Goal: Navigation & Orientation: Locate item on page

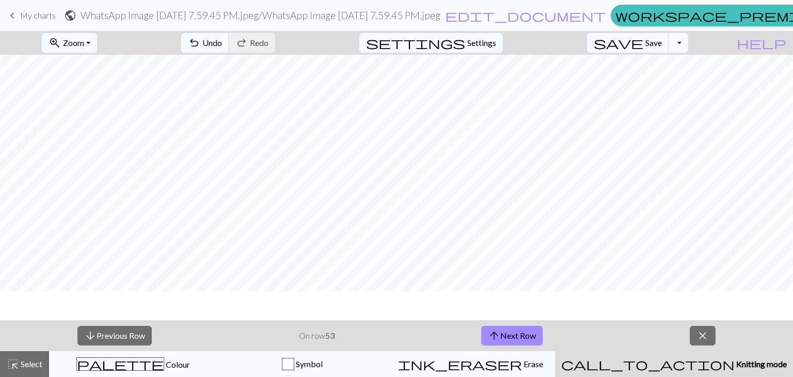
scroll to position [255, 0]
click at [529, 340] on button "arrow_upward Next Row" at bounding box center [511, 336] width 61 height 20
click at [499, 336] on span "arrow_upward" at bounding box center [494, 335] width 12 height 14
click at [499, 341] on span "arrow_upward" at bounding box center [494, 335] width 12 height 14
click at [501, 332] on button "arrow_upward Next Row" at bounding box center [511, 336] width 61 height 20
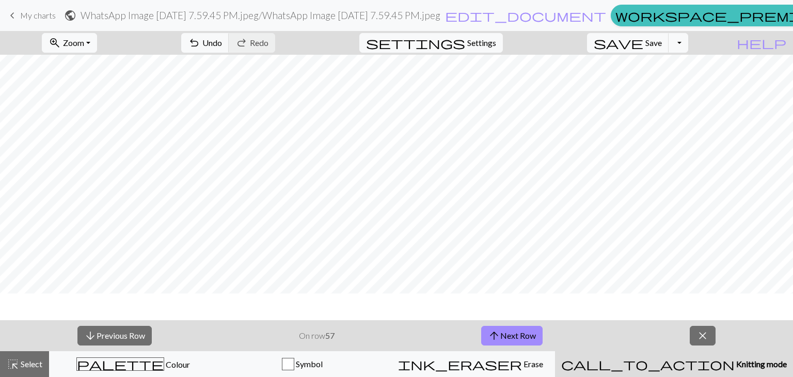
scroll to position [191, 0]
click at [499, 335] on span "arrow_upward" at bounding box center [494, 335] width 12 height 14
click at [514, 327] on button "arrow_upward Next Row" at bounding box center [511, 336] width 61 height 20
click at [515, 339] on button "arrow_upward Next Row" at bounding box center [511, 336] width 61 height 20
click at [503, 336] on button "arrow_upward Next Row" at bounding box center [511, 336] width 61 height 20
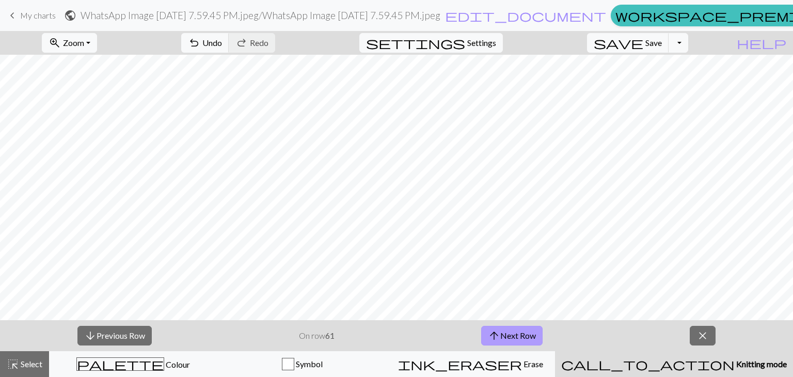
click at [516, 338] on button "arrow_upward Next Row" at bounding box center [511, 336] width 61 height 20
click at [503, 333] on button "arrow_upward Next Row" at bounding box center [511, 336] width 61 height 20
click at [511, 338] on button "arrow_upward Next Row" at bounding box center [511, 336] width 61 height 20
click at [514, 338] on button "arrow_upward Next Row" at bounding box center [511, 336] width 61 height 20
click at [518, 330] on button "arrow_upward Next Row" at bounding box center [511, 336] width 61 height 20
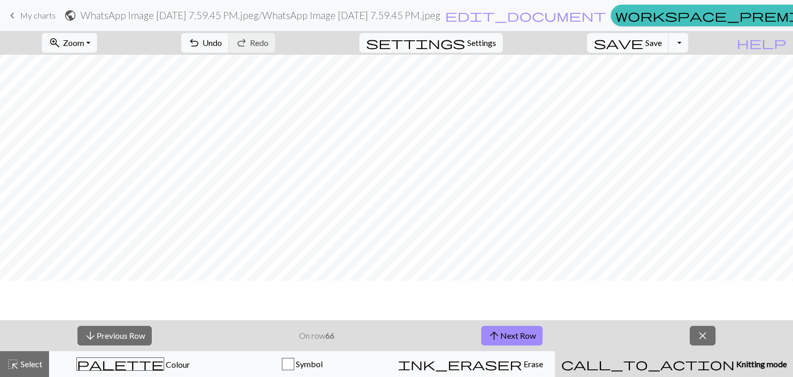
scroll to position [150, 0]
click at [491, 337] on span "arrow_upward" at bounding box center [494, 335] width 12 height 14
click at [492, 330] on span "arrow_upward" at bounding box center [494, 335] width 12 height 14
click at [498, 328] on span "arrow_upward" at bounding box center [494, 335] width 12 height 14
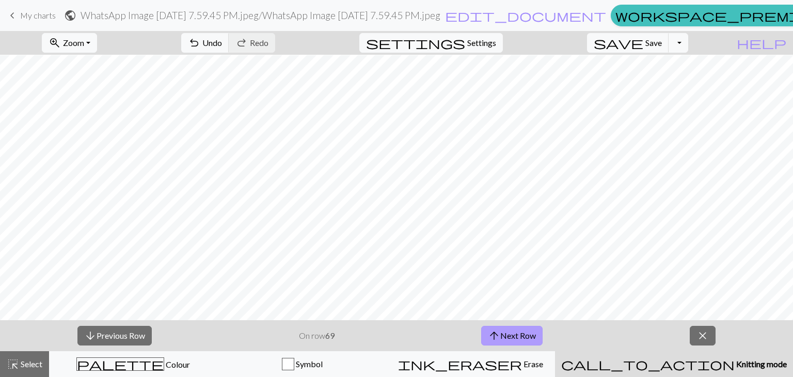
click at [498, 337] on span "arrow_upward" at bounding box center [494, 335] width 12 height 14
